Goal: Task Accomplishment & Management: Manage account settings

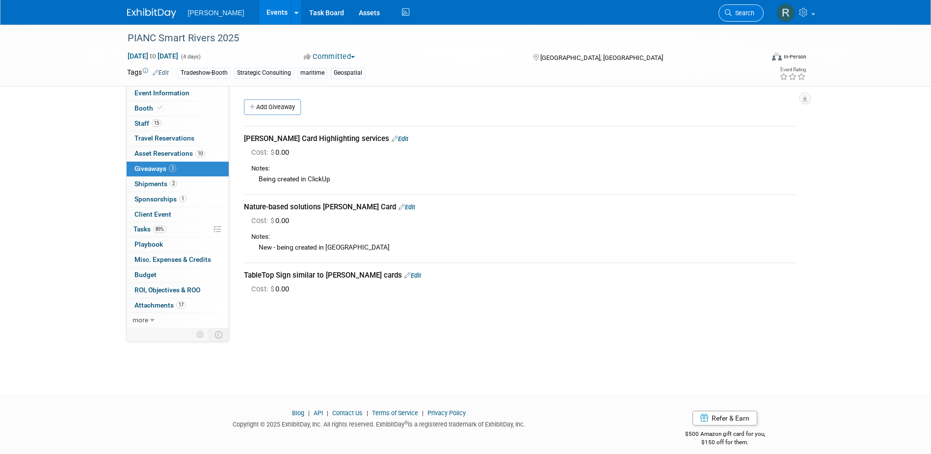
click at [742, 12] on span "Search" at bounding box center [743, 12] width 23 height 7
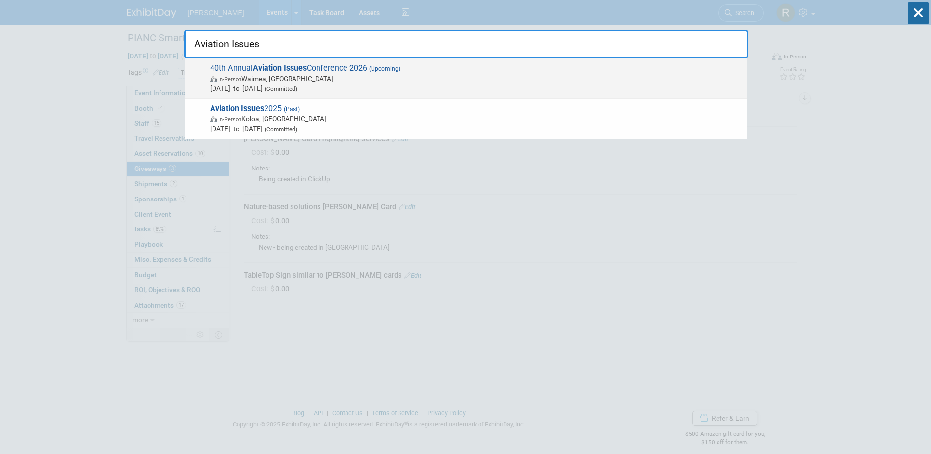
type input "Aviation Issues"
click at [314, 68] on span "40th Annual Aviation Issues Conference 2026 (Upcoming) In-Person Waimea, HI Jan…" at bounding box center [475, 78] width 536 height 30
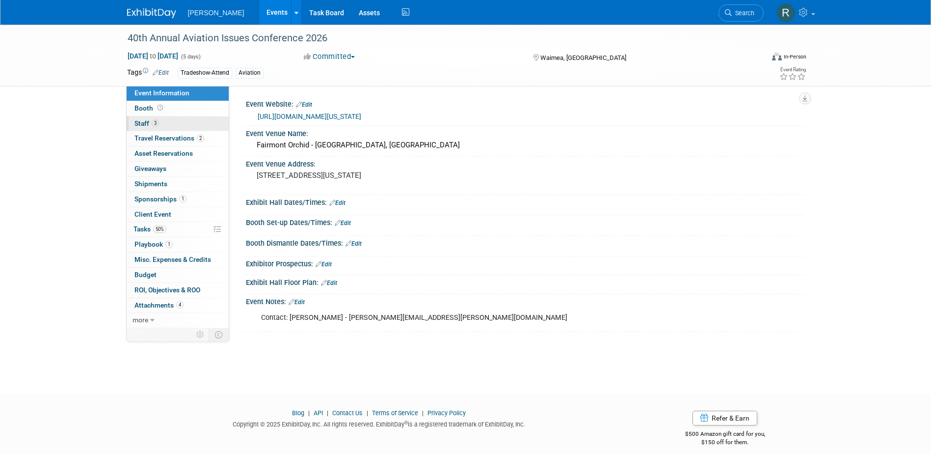
click at [152, 122] on span "3" at bounding box center [155, 122] width 7 height 7
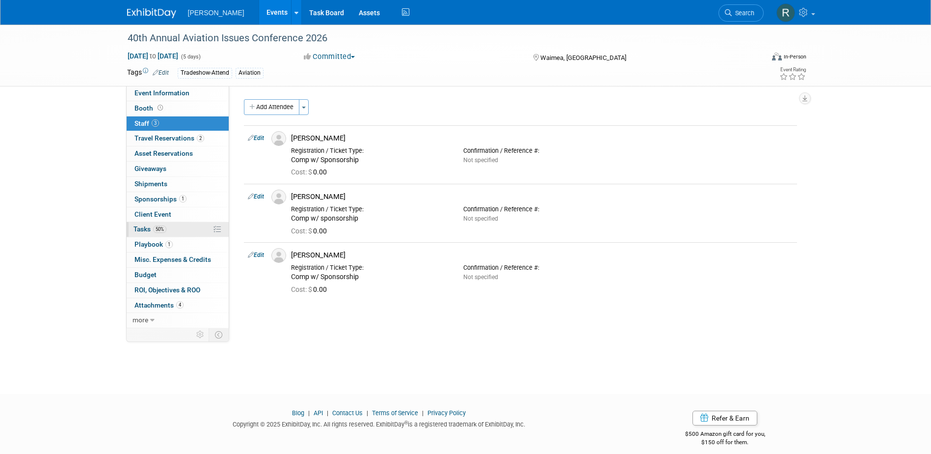
click at [145, 227] on span "Tasks 50%" at bounding box center [150, 229] width 33 height 8
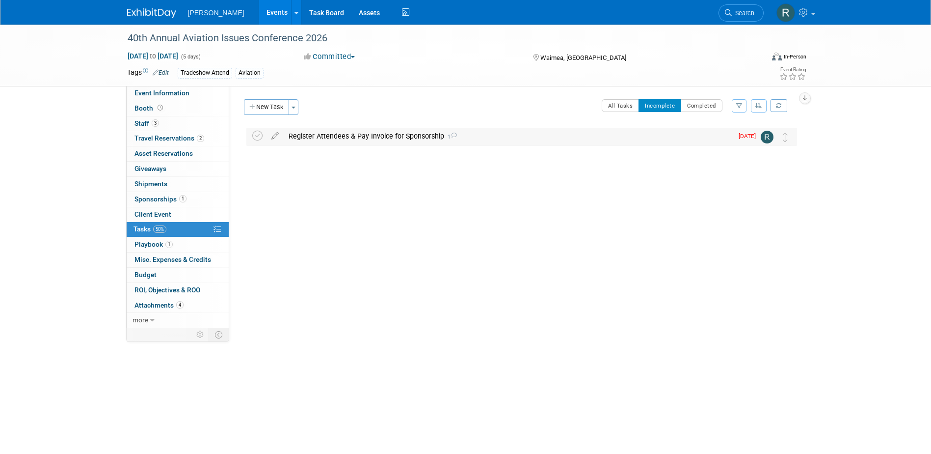
click at [328, 137] on div "Register Attendees & Pay Invoice for Sponsorship 1" at bounding box center [508, 136] width 449 height 17
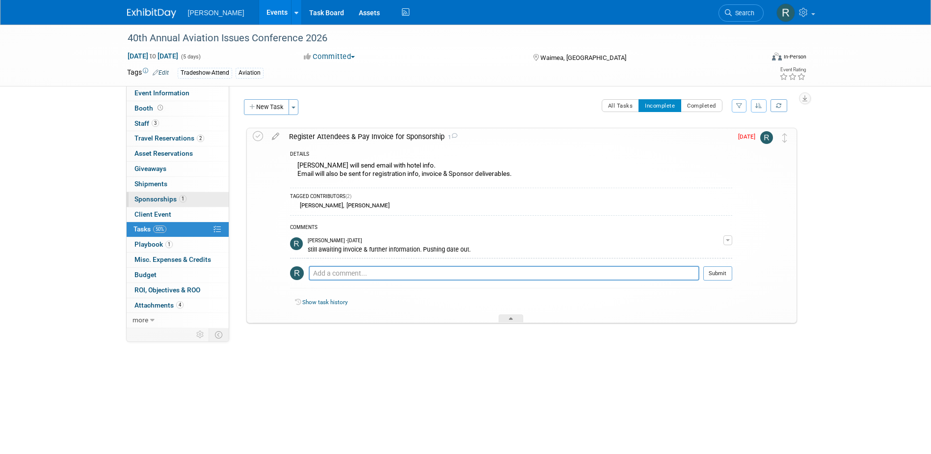
click at [153, 198] on span "Sponsorships 1" at bounding box center [161, 199] width 52 height 8
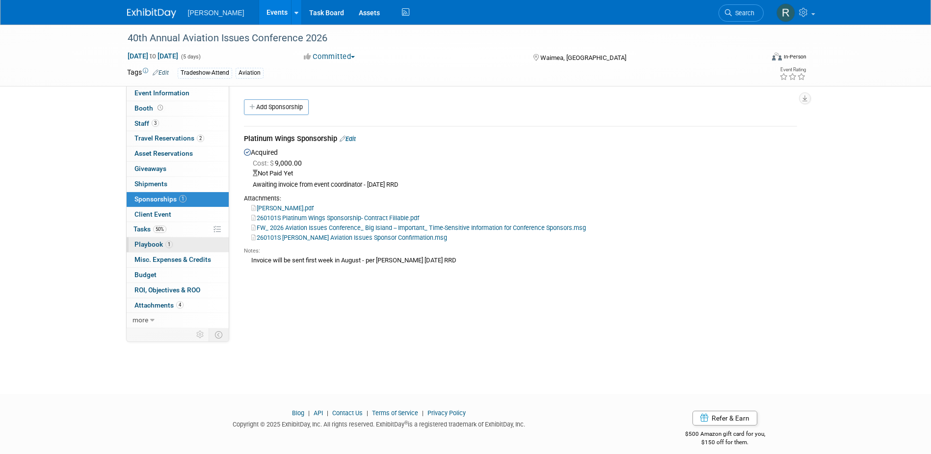
click at [153, 244] on span "Playbook 1" at bounding box center [154, 244] width 38 height 8
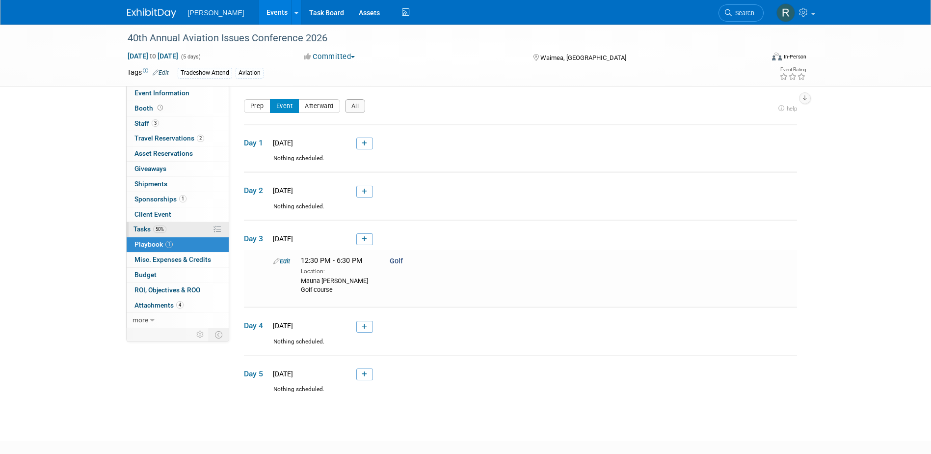
click at [154, 228] on span "50%" at bounding box center [159, 228] width 13 height 7
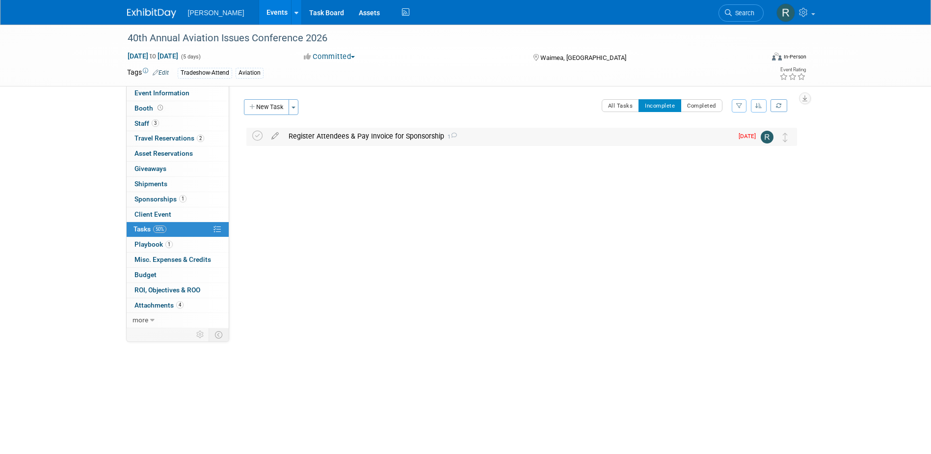
click at [356, 135] on div "Register Attendees & Pay Invoice for Sponsorship 1" at bounding box center [508, 136] width 449 height 17
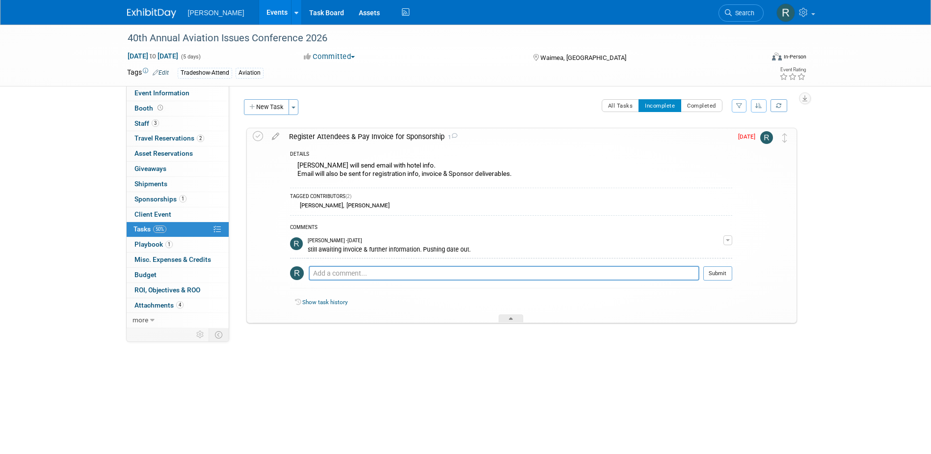
click at [341, 163] on div "Kathryn Moore will send email with hotel info. Email will also be sent for regi…" at bounding box center [511, 170] width 442 height 23
drag, startPoint x: 340, startPoint y: 164, endPoint x: 298, endPoint y: 167, distance: 41.8
click at [298, 167] on div "Kathryn Moore will send email with hotel info. Email will also be sent for regi…" at bounding box center [511, 170] width 442 height 23
copy div "Kathryn Moore"
click at [339, 271] on textarea at bounding box center [504, 273] width 391 height 15
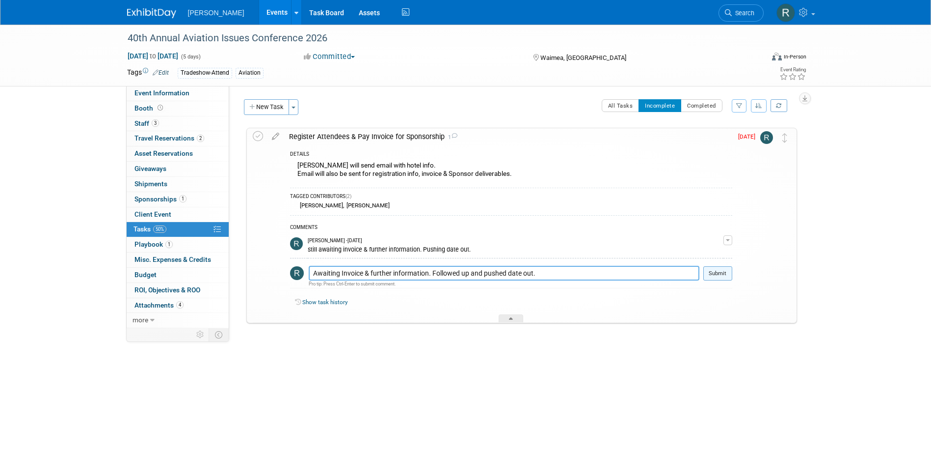
type textarea "Awaiting Invoice & further information. Followed up and pushed date out."
click at [718, 276] on button "Submit" at bounding box center [718, 273] width 29 height 15
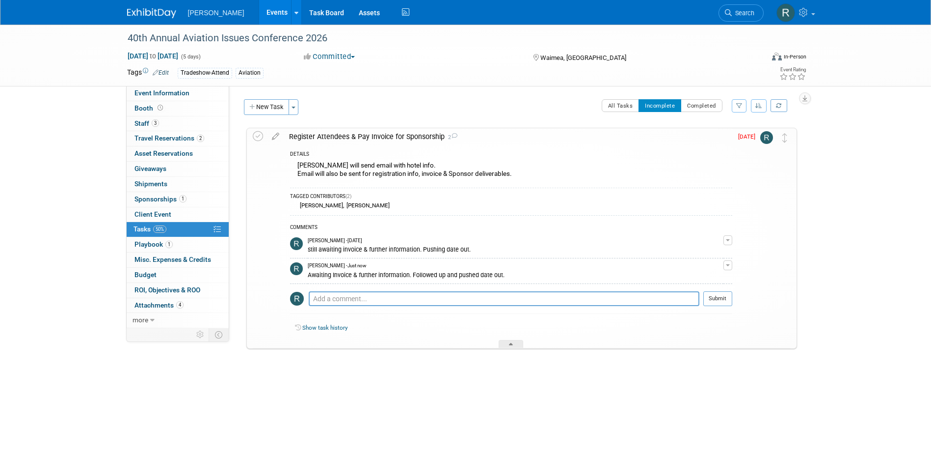
click at [274, 135] on icon at bounding box center [275, 134] width 17 height 12
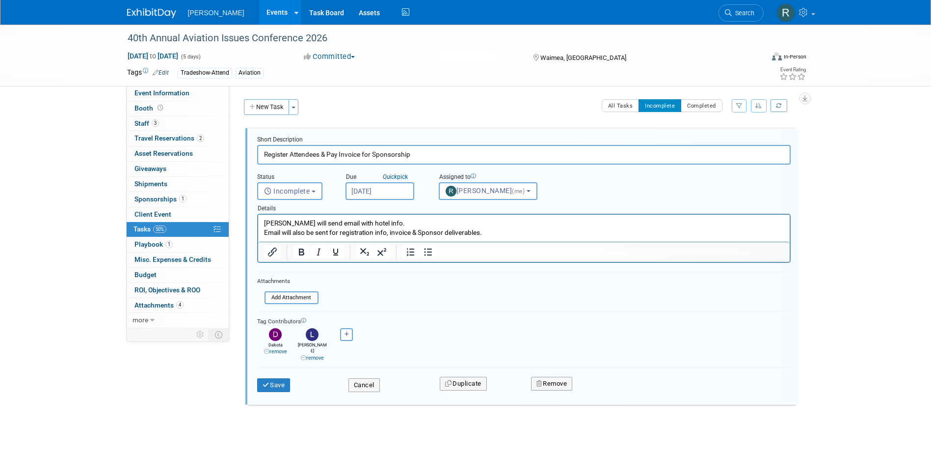
click at [381, 193] on input "Sep 2, 2025" at bounding box center [380, 191] width 69 height 18
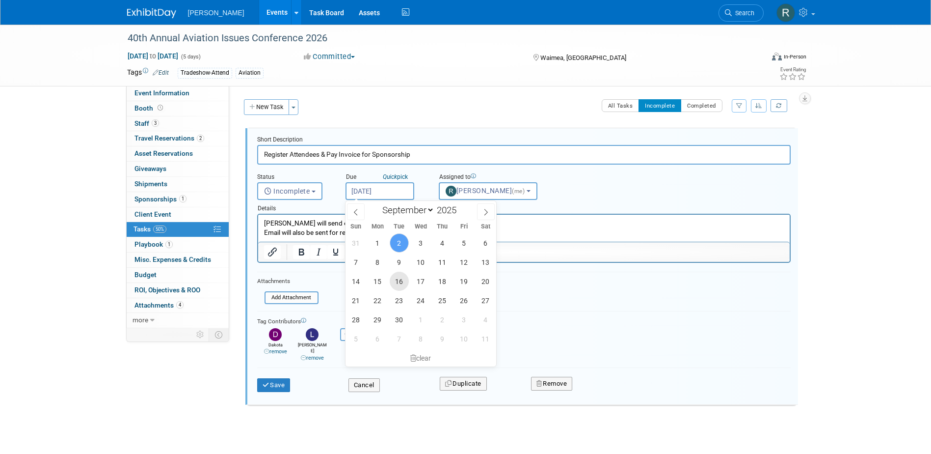
click at [398, 285] on span "16" at bounding box center [399, 280] width 19 height 19
type input "Sep 16, 2025"
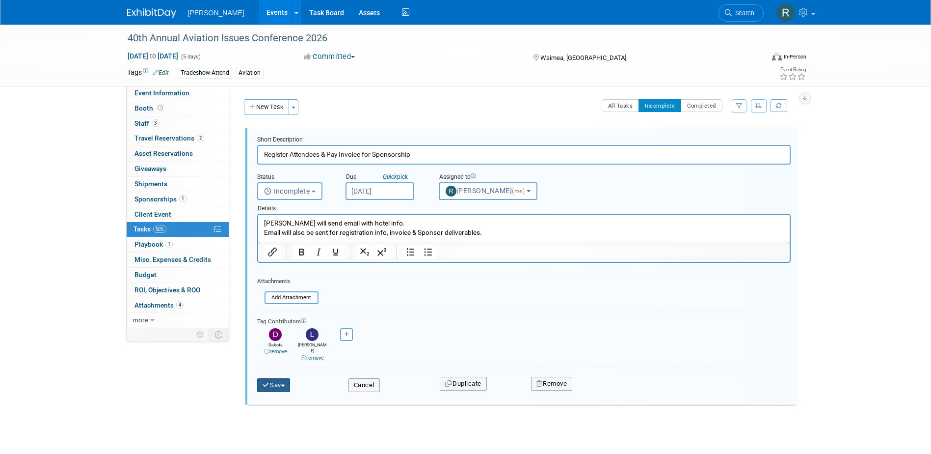
click at [276, 378] on button "Save" at bounding box center [273, 385] width 33 height 14
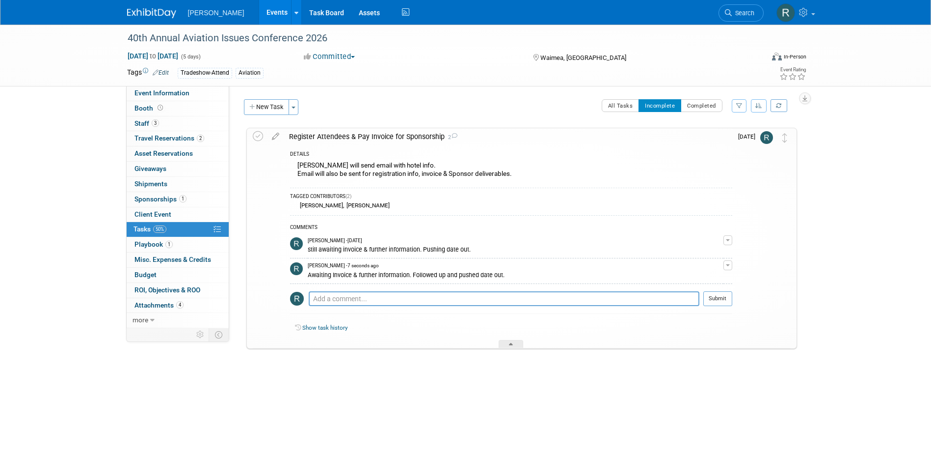
drag, startPoint x: 746, startPoint y: 12, endPoint x: 736, endPoint y: 15, distance: 10.4
click at [746, 12] on span "Search" at bounding box center [743, 12] width 23 height 7
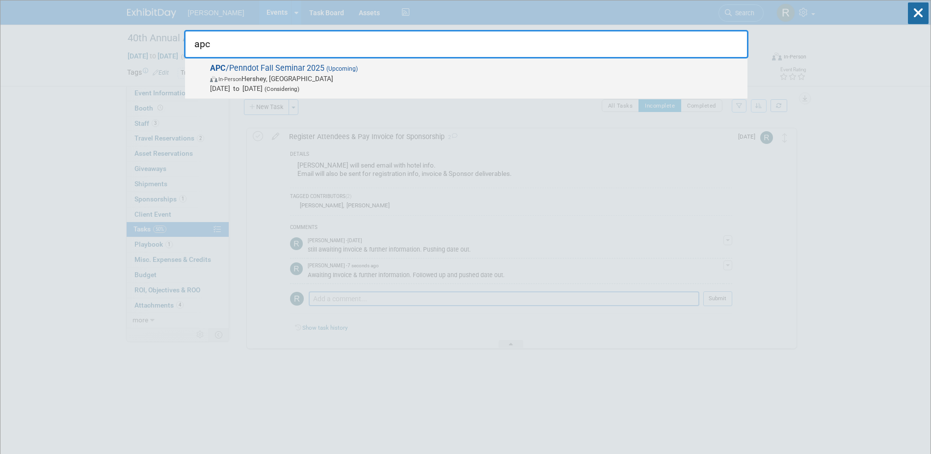
type input "apc"
click at [374, 81] on span "In-Person Hershey, PA" at bounding box center [476, 79] width 533 height 10
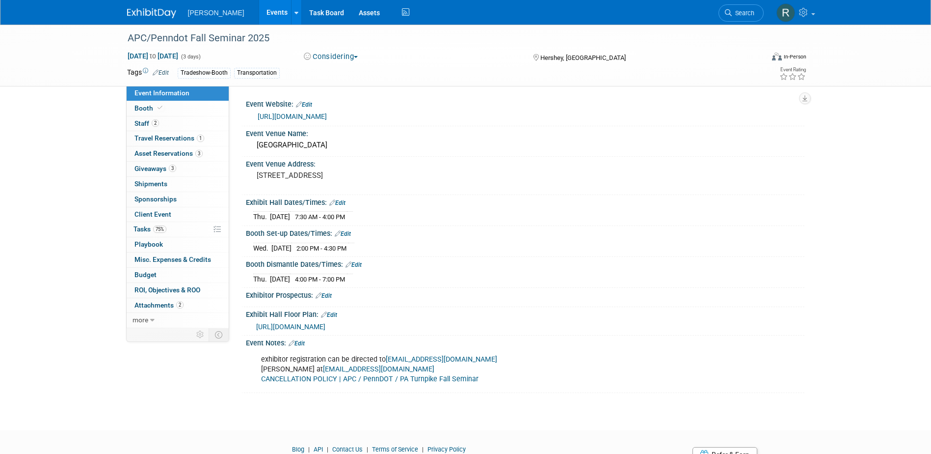
drag, startPoint x: 354, startPoint y: 53, endPoint x: 352, endPoint y: 58, distance: 5.3
click at [354, 53] on button "Considering" at bounding box center [330, 57] width 61 height 10
click at [340, 83] on link "Considering" at bounding box center [340, 87] width 78 height 14
drag, startPoint x: 342, startPoint y: 55, endPoint x: 335, endPoint y: 91, distance: 36.5
click at [342, 55] on button "Considering" at bounding box center [332, 57] width 64 height 10
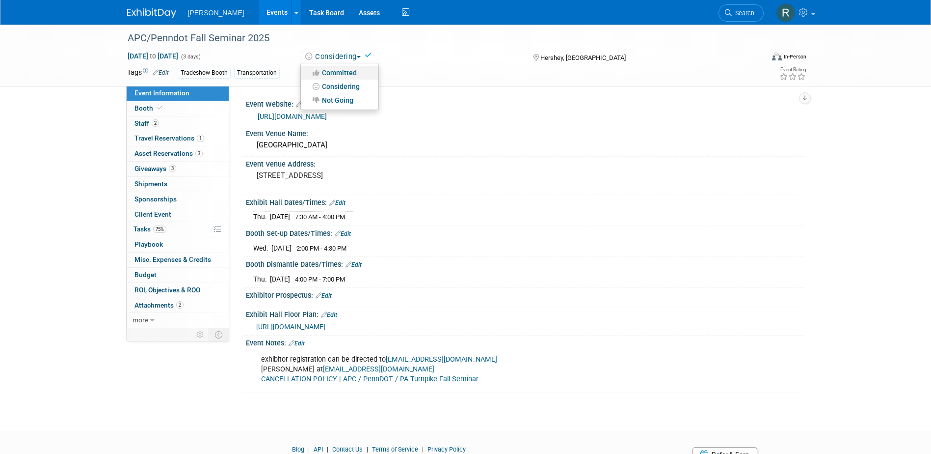
click at [338, 70] on link "Committed" at bounding box center [340, 73] width 78 height 14
click at [168, 125] on link "2 Staff 2" at bounding box center [178, 123] width 102 height 15
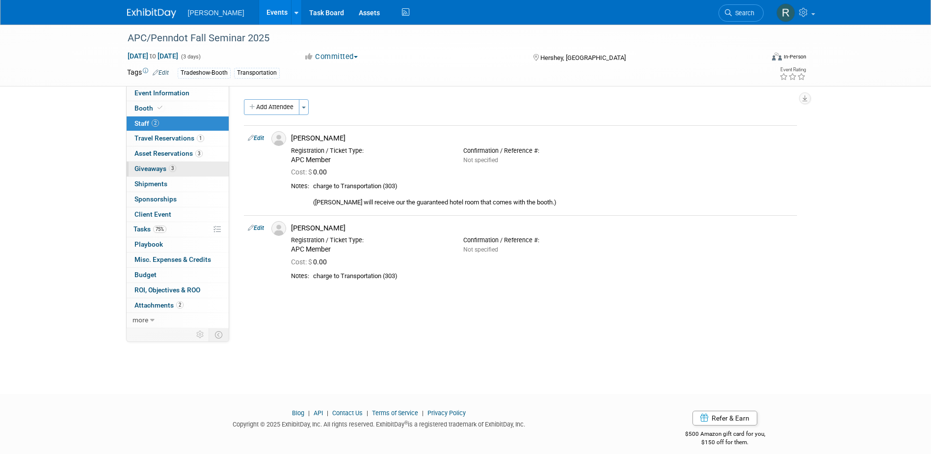
click at [155, 163] on link "3 Giveaways 3" at bounding box center [178, 169] width 102 height 15
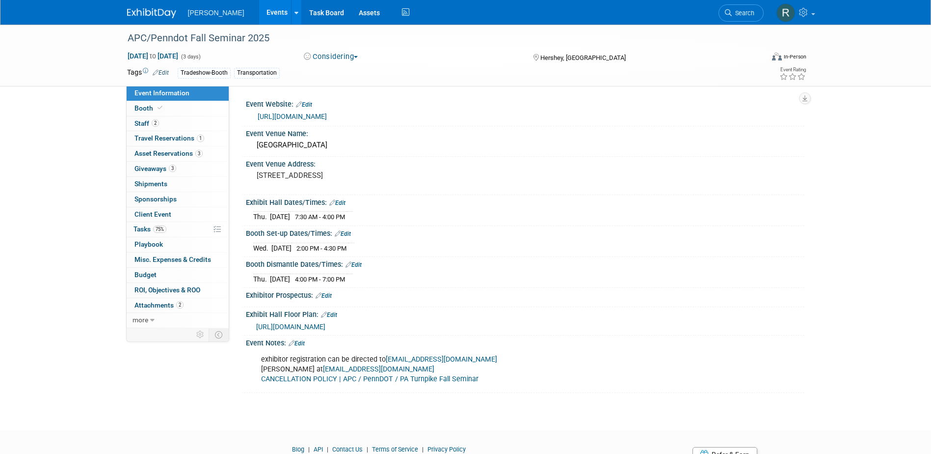
drag, startPoint x: 747, startPoint y: 17, endPoint x: 738, endPoint y: 13, distance: 9.2
click at [747, 17] on link "Search" at bounding box center [741, 12] width 45 height 17
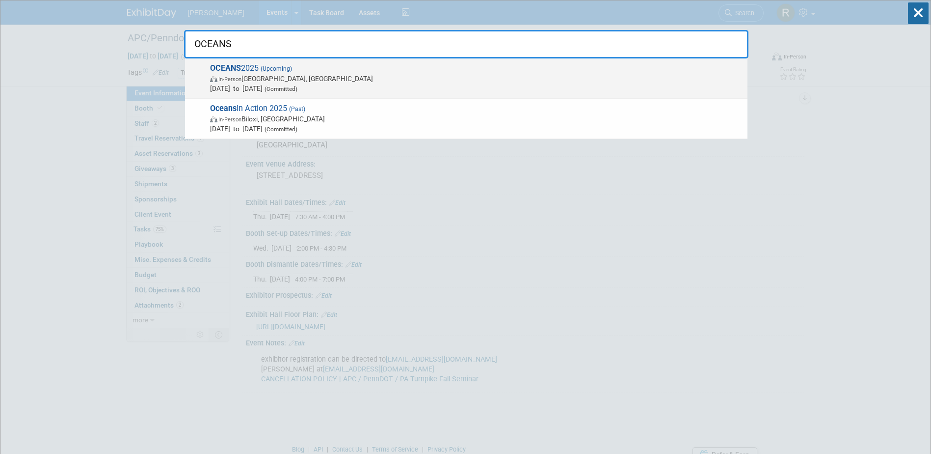
type input "OCEANS"
click at [298, 72] on span "OCEANS 2025 (Upcoming) In-Person Chicago, IL Sep 29, 2025 to Oct 2, 2025 (Commi…" at bounding box center [475, 78] width 536 height 30
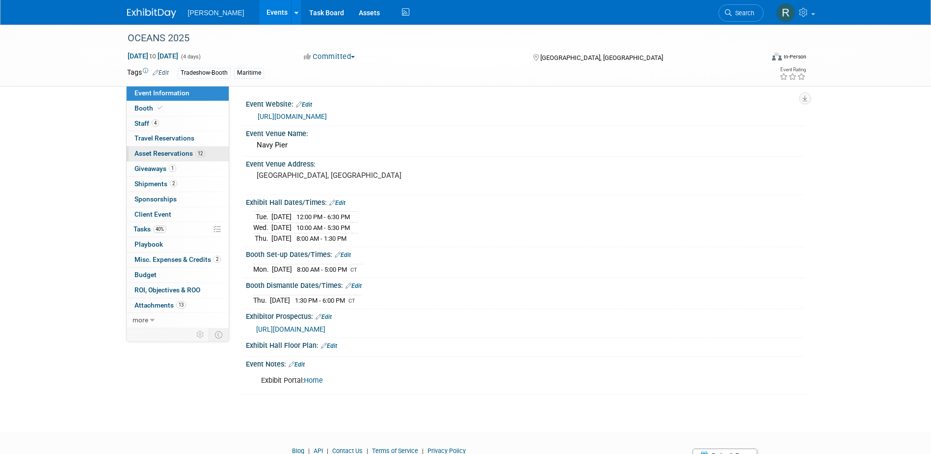
click at [157, 147] on link "12 Asset Reservations 12" at bounding box center [178, 153] width 102 height 15
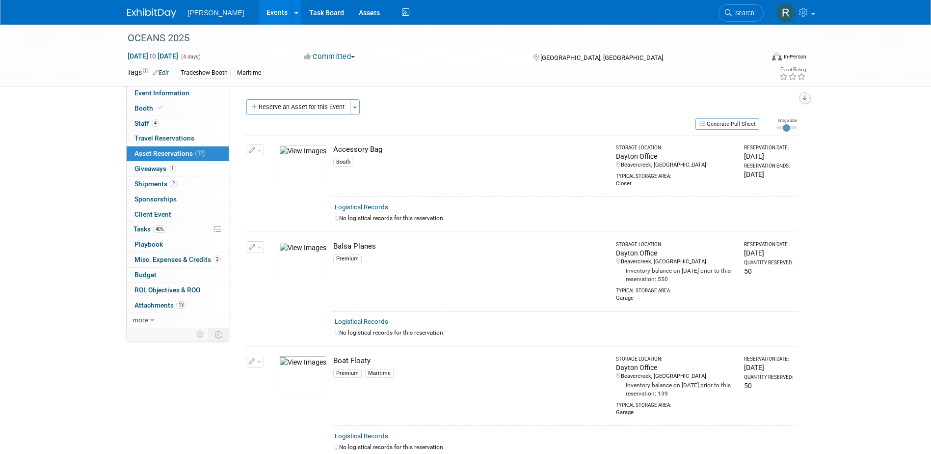
click at [808, 101] on button "button" at bounding box center [805, 98] width 12 height 12
click at [722, 126] on link "Export tab to PDF" at bounding box center [746, 127] width 114 height 14
click at [157, 169] on span "Giveaways 1" at bounding box center [156, 168] width 42 height 8
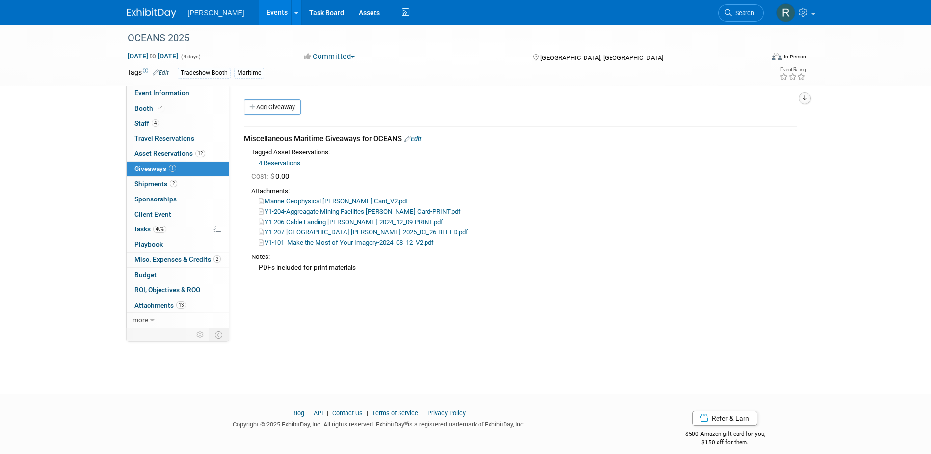
click at [803, 99] on icon "button" at bounding box center [805, 98] width 5 height 6
click at [718, 126] on link "Export tab to PDF" at bounding box center [746, 127] width 114 height 14
click at [162, 186] on span "Shipments 2" at bounding box center [156, 184] width 43 height 8
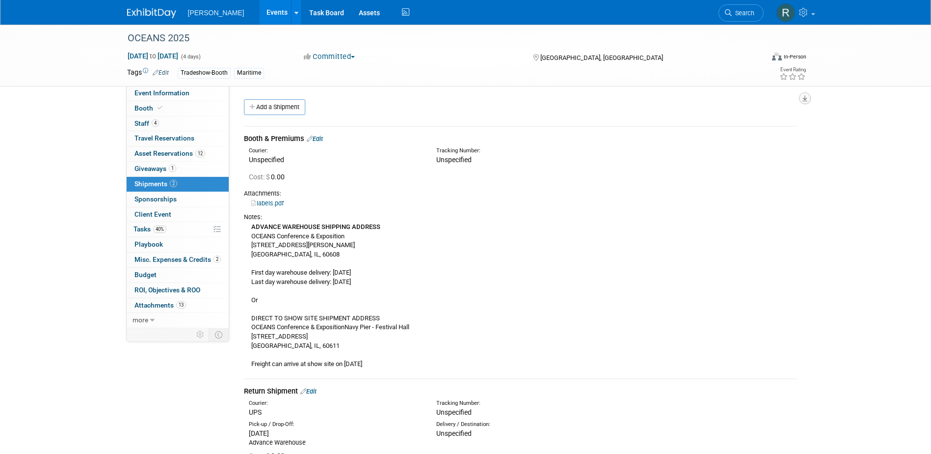
click at [804, 100] on icon "button" at bounding box center [805, 98] width 5 height 6
click at [707, 125] on link "Export tab to PDF" at bounding box center [746, 127] width 114 height 14
click at [144, 124] on span "Staff 4" at bounding box center [147, 123] width 25 height 8
